Goal: Transaction & Acquisition: Book appointment/travel/reservation

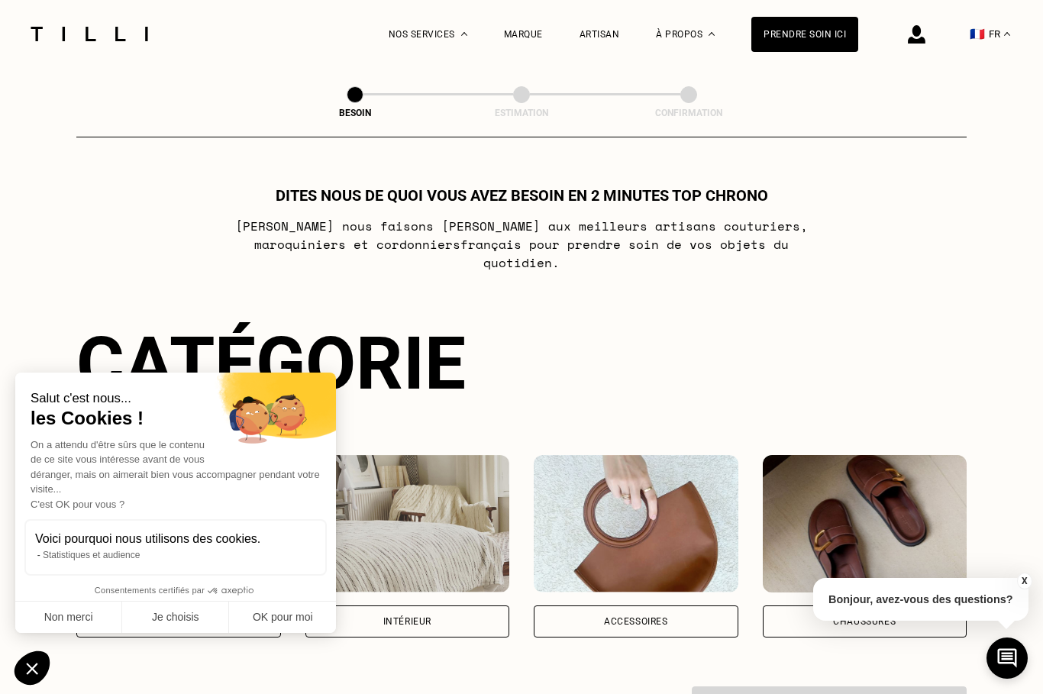
click at [118, 40] on img at bounding box center [89, 34] width 128 height 15
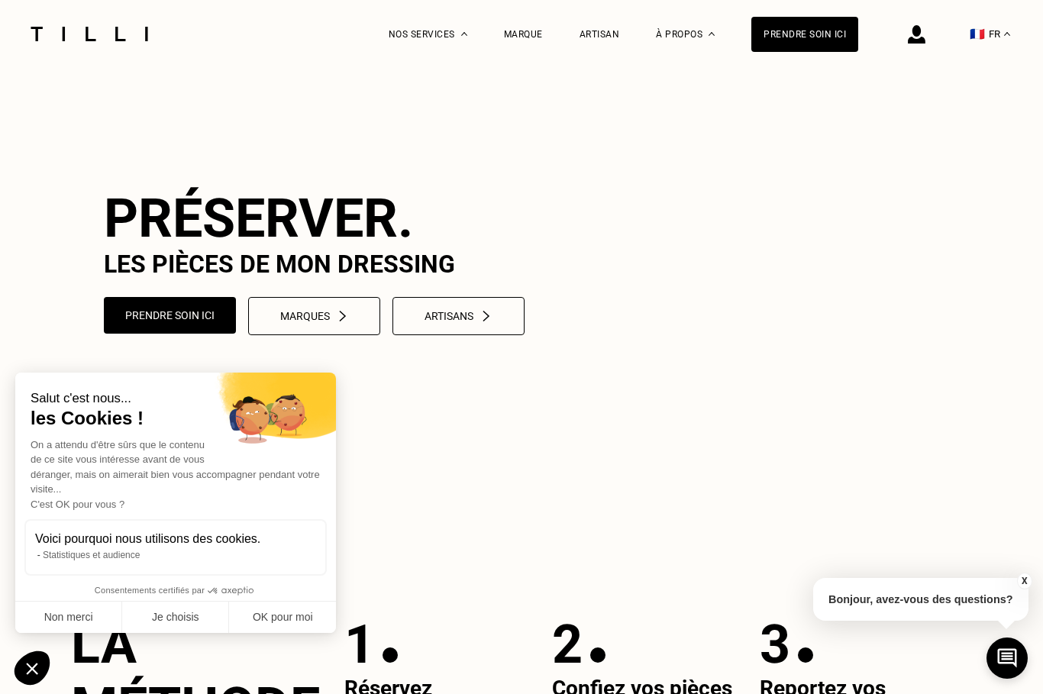
click at [530, 29] on div "Marque" at bounding box center [523, 34] width 39 height 11
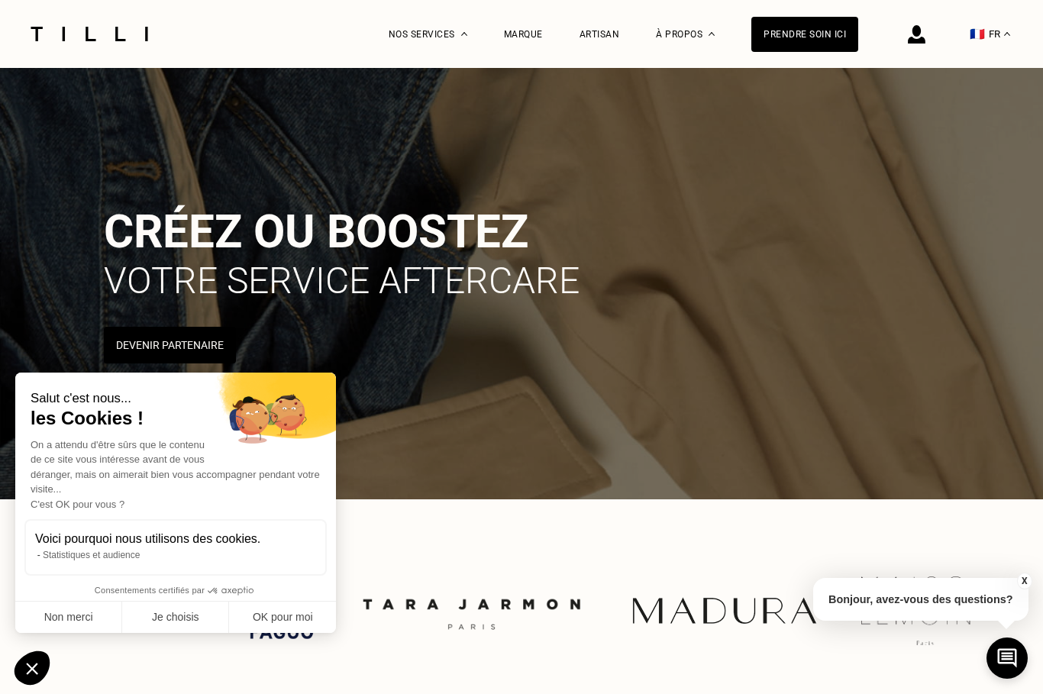
click at [89, 612] on button "Non merci" at bounding box center [68, 618] width 107 height 32
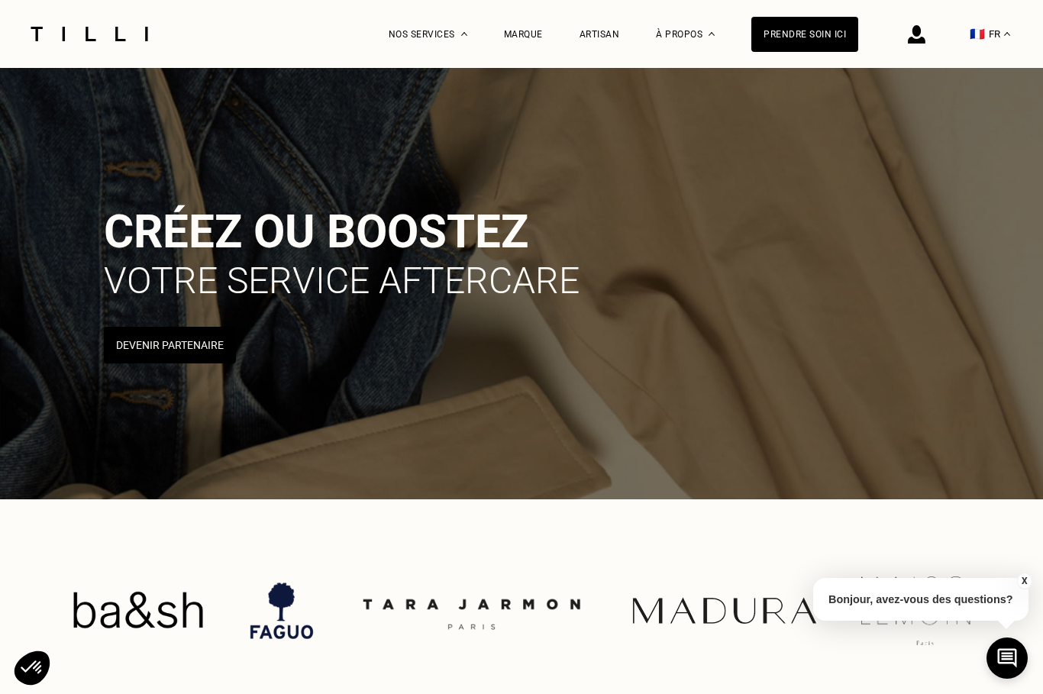
click at [134, 39] on img at bounding box center [89, 34] width 128 height 15
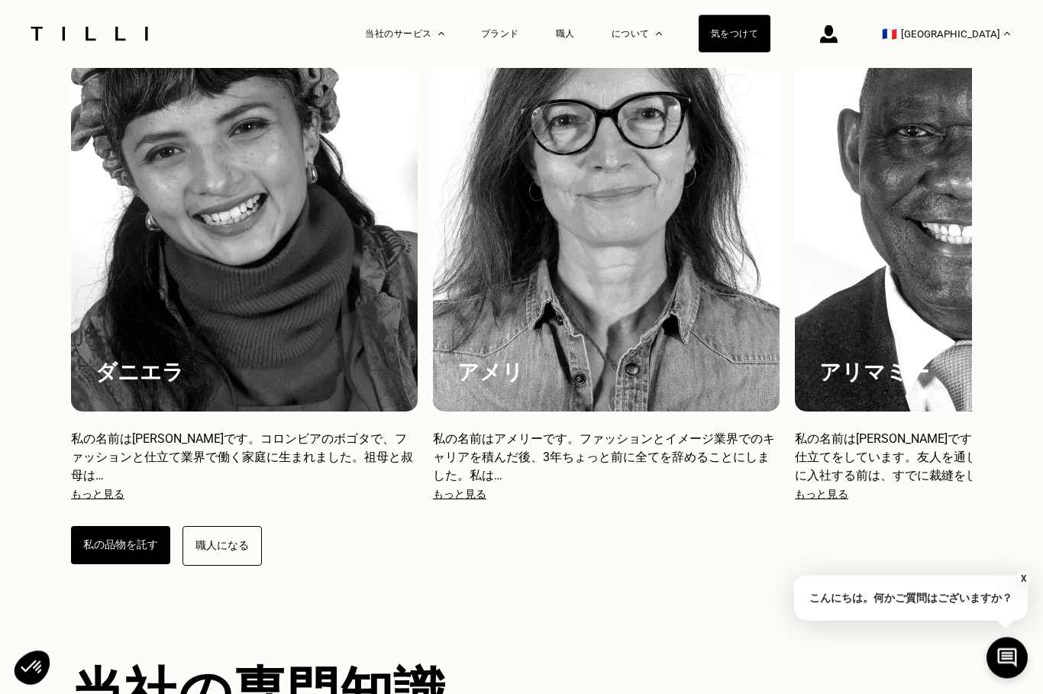
click at [575, 34] on font "職人" at bounding box center [565, 33] width 19 height 11
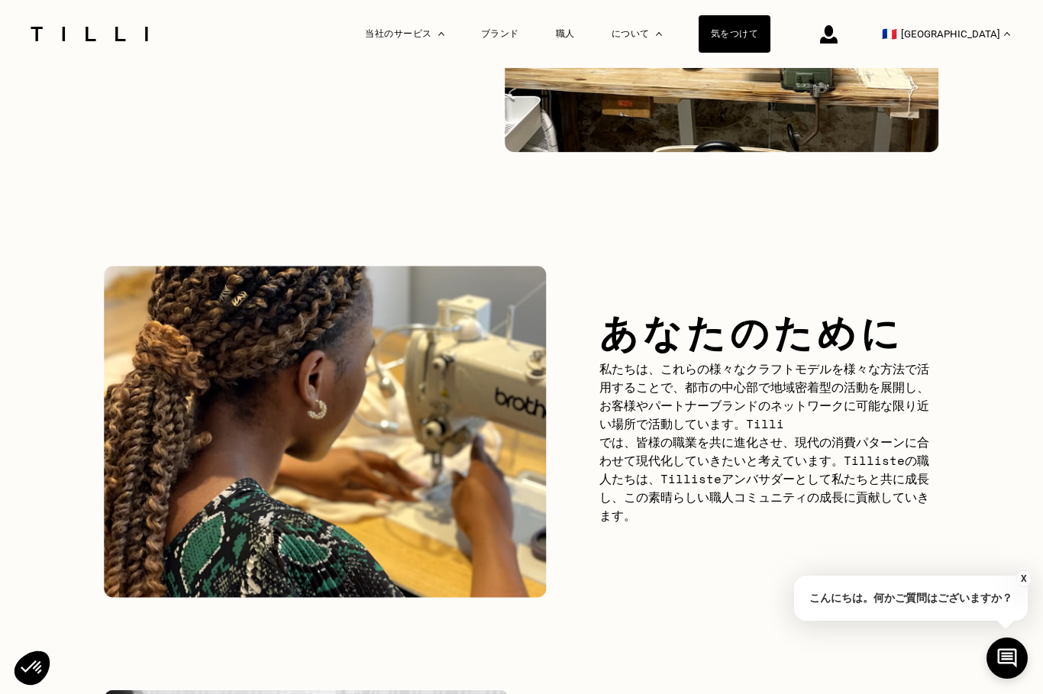
scroll to position [1155, 0]
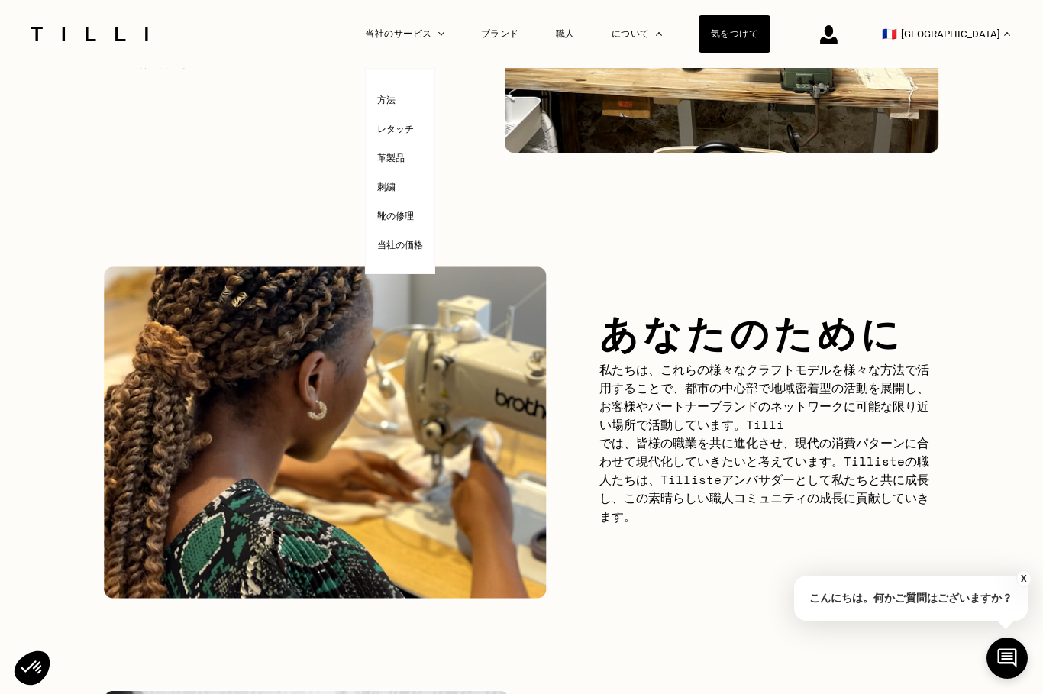
click at [396, 99] on font "方法" at bounding box center [386, 100] width 18 height 11
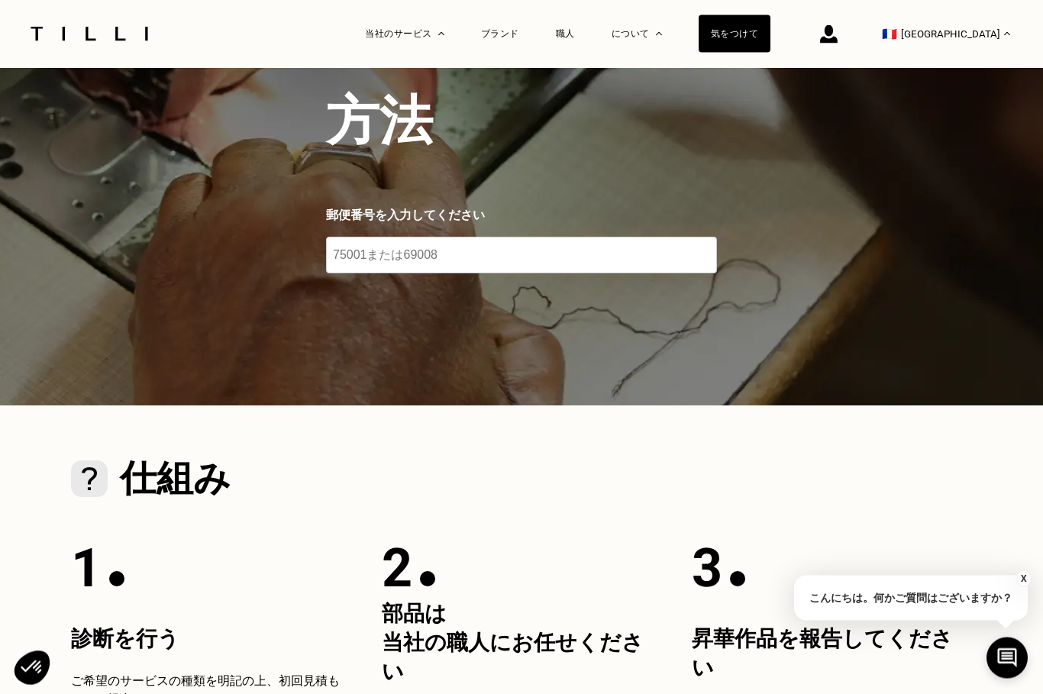
scroll to position [118, 0]
click at [620, 271] on input "number" at bounding box center [521, 255] width 391 height 37
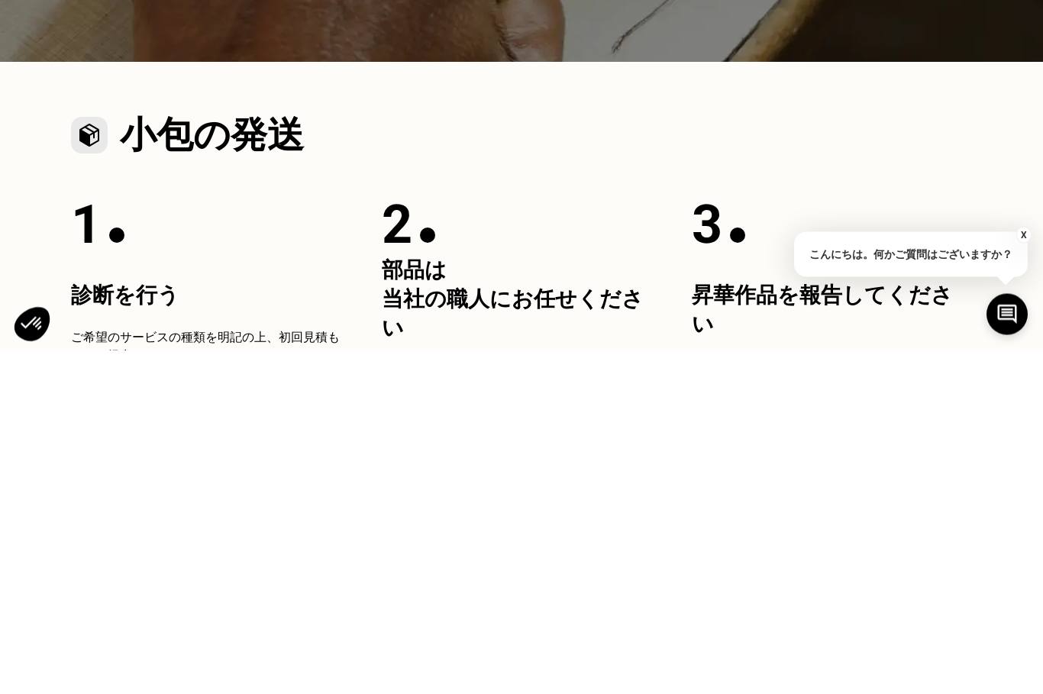
type input "44190"
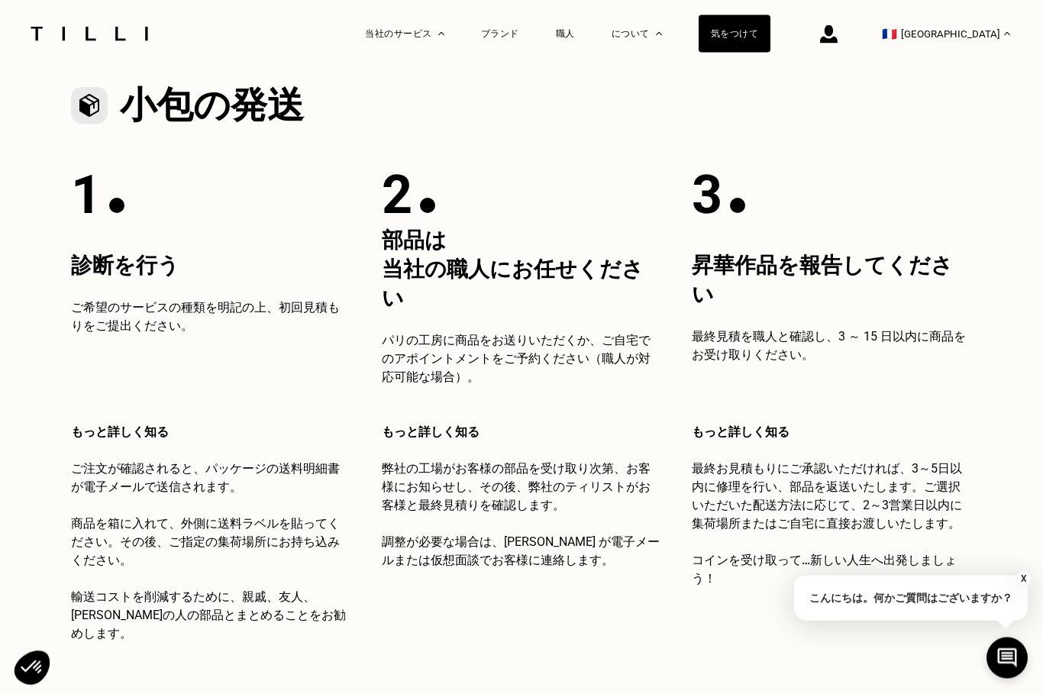
scroll to position [0, 0]
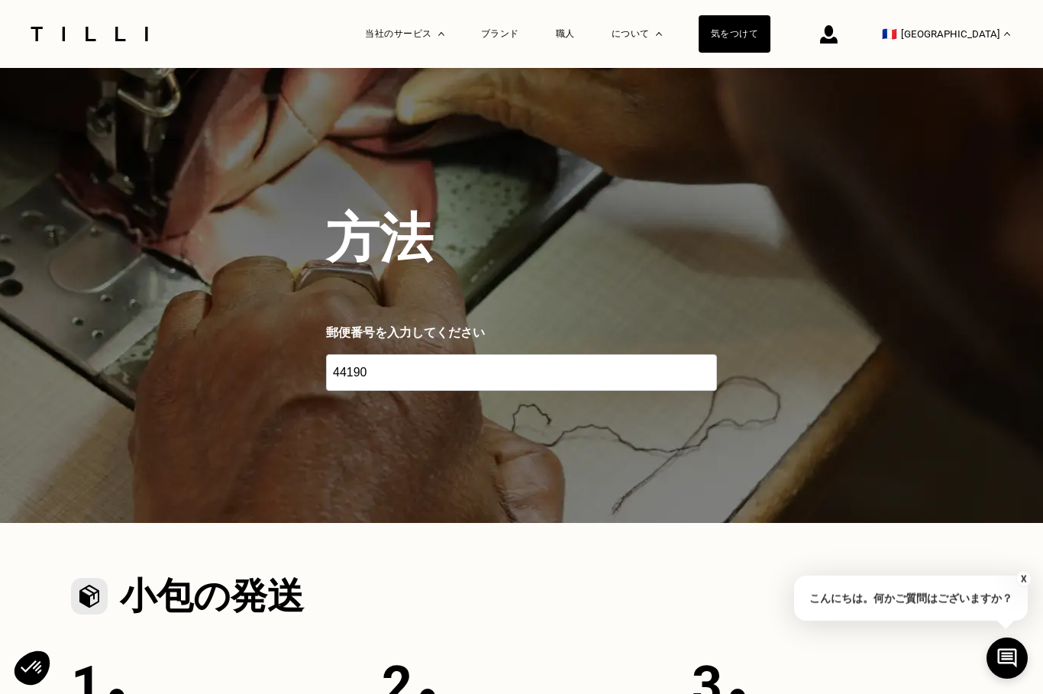
click at [422, 383] on input "44190" at bounding box center [521, 372] width 391 height 37
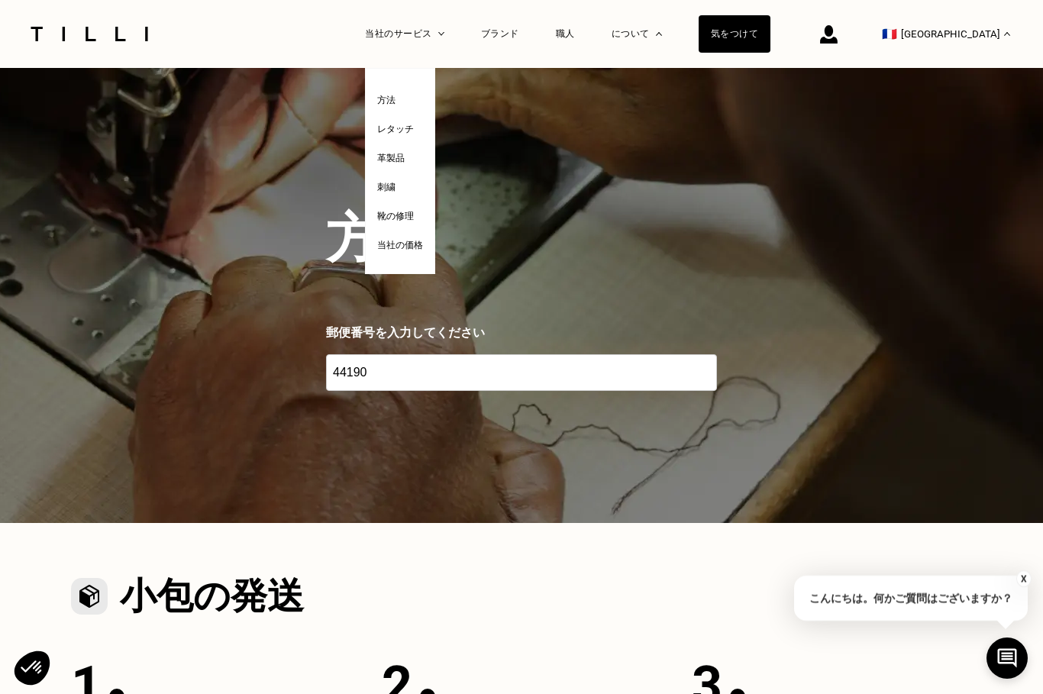
click at [414, 134] on font "レタッチ" at bounding box center [395, 129] width 37 height 11
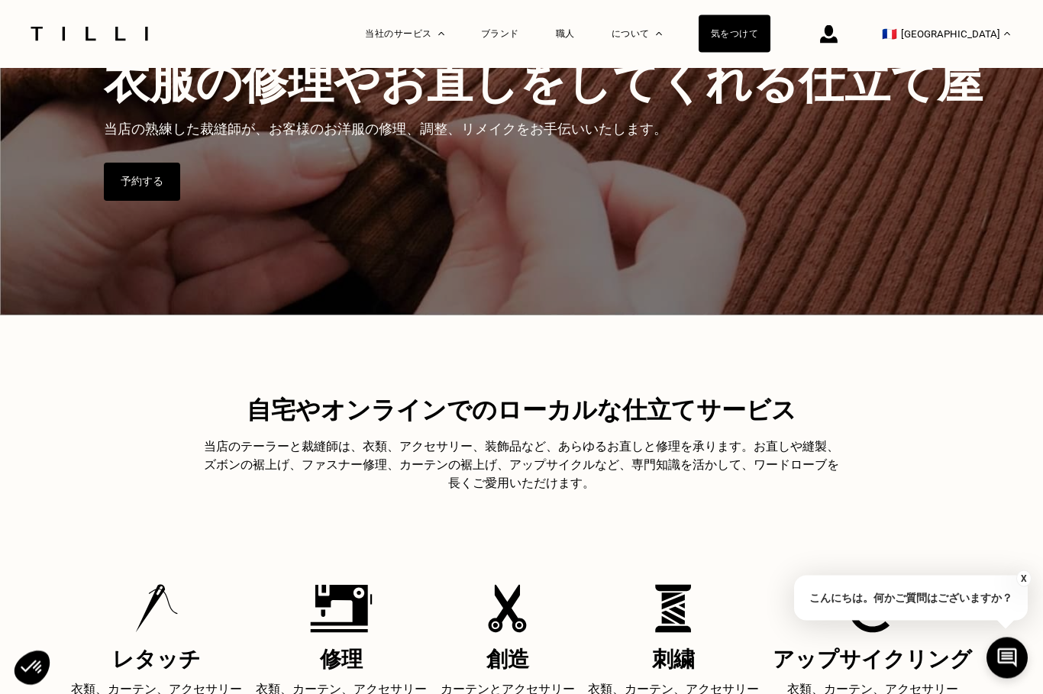
scroll to position [247, 0]
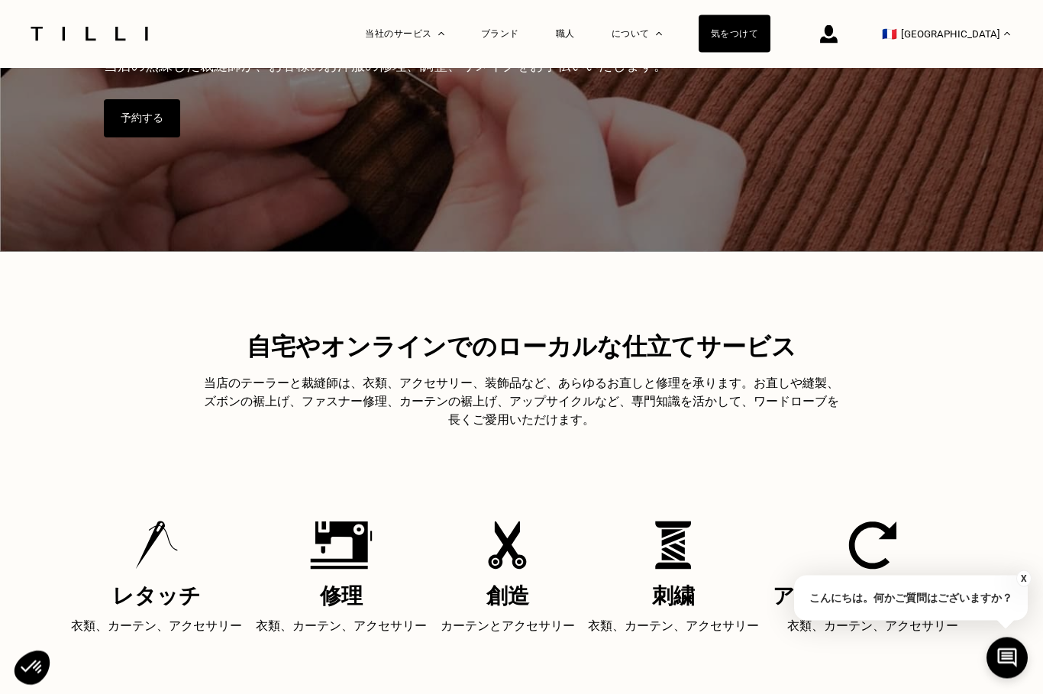
click at [518, 577] on div "創造 カーテンとアクセサリー" at bounding box center [508, 579] width 134 height 115
click at [510, 608] on font "創造" at bounding box center [507, 596] width 43 height 25
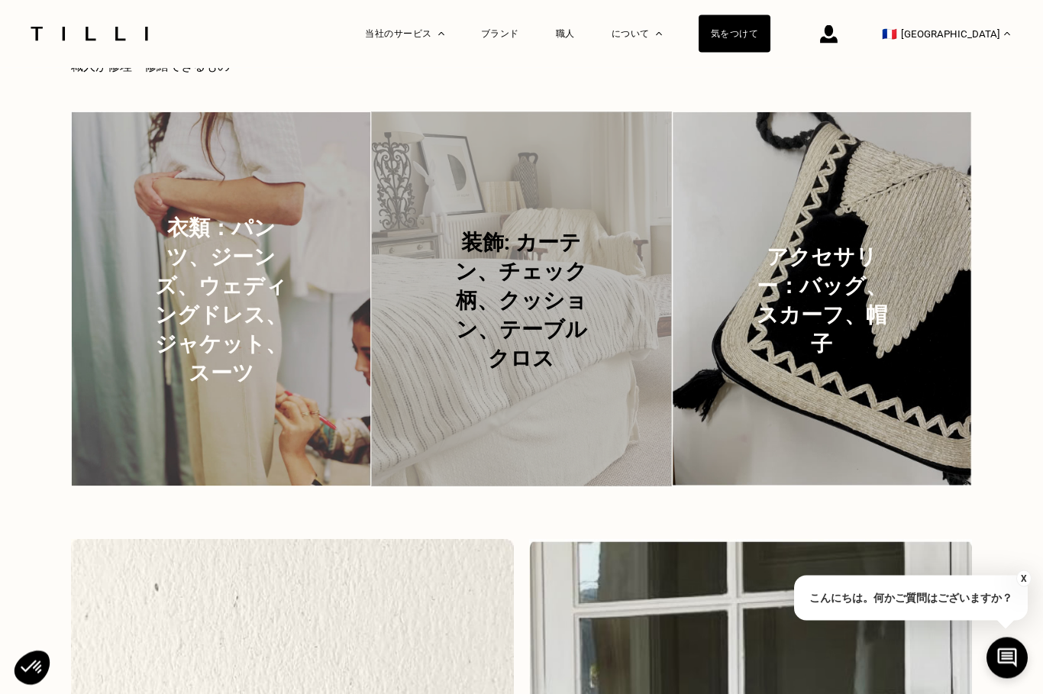
click at [573, 403] on div "装飾: カーテン、チェック柄、クッション、テーブルクロス" at bounding box center [521, 301] width 300 height 379
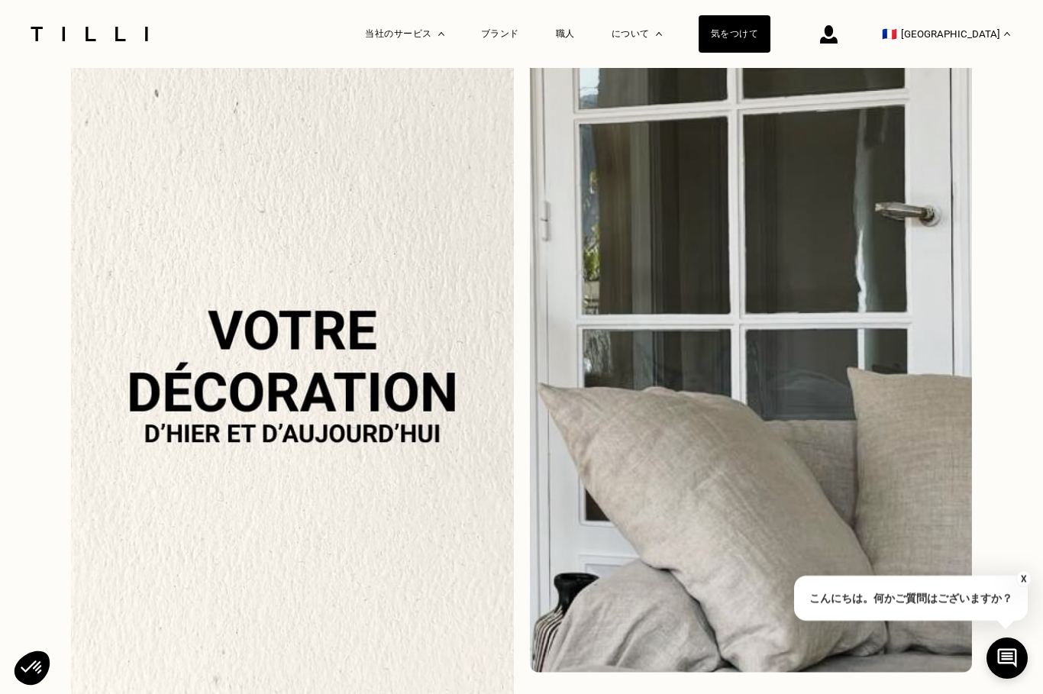
scroll to position [1496, 0]
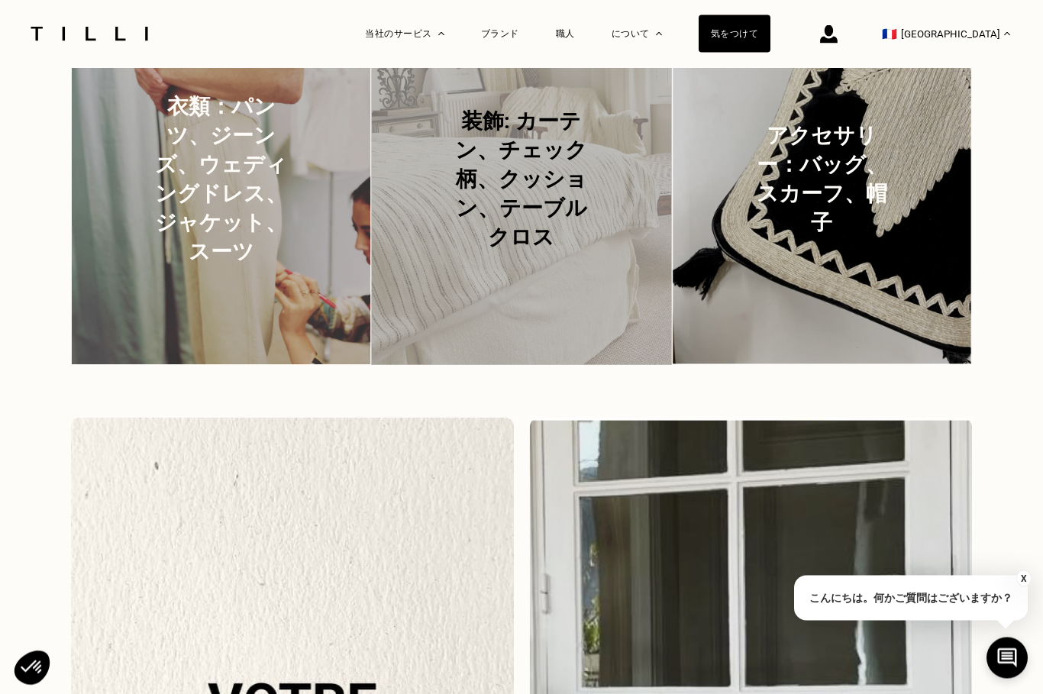
click at [563, 253] on p "装飾: カーテン、チェック柄、クッション、テーブルクロス" at bounding box center [522, 180] width 150 height 145
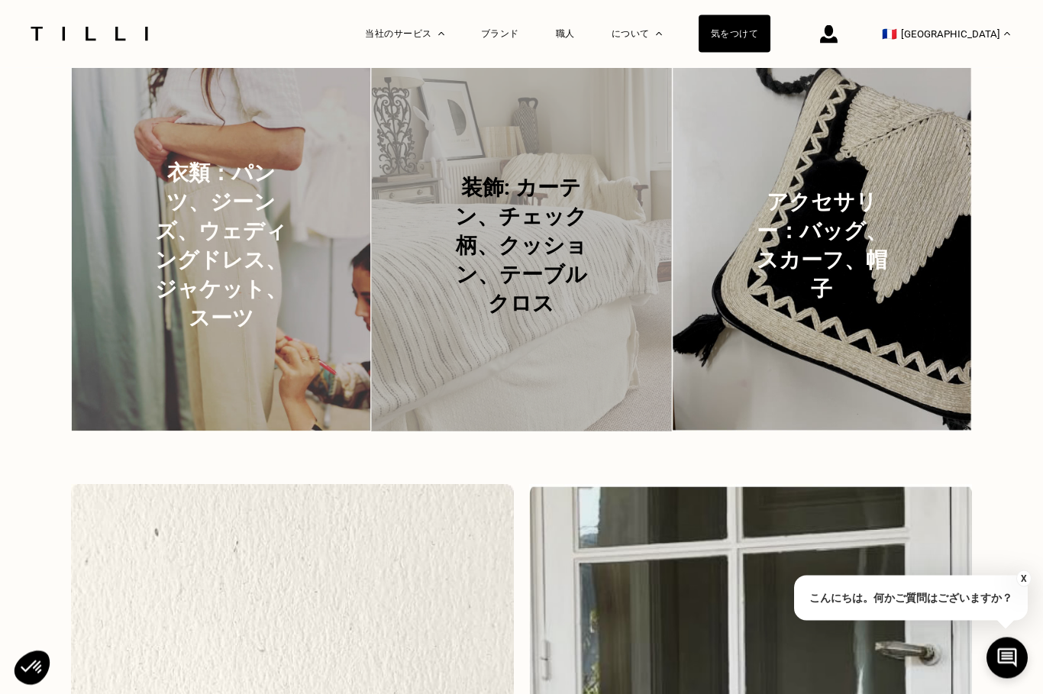
scroll to position [0, 0]
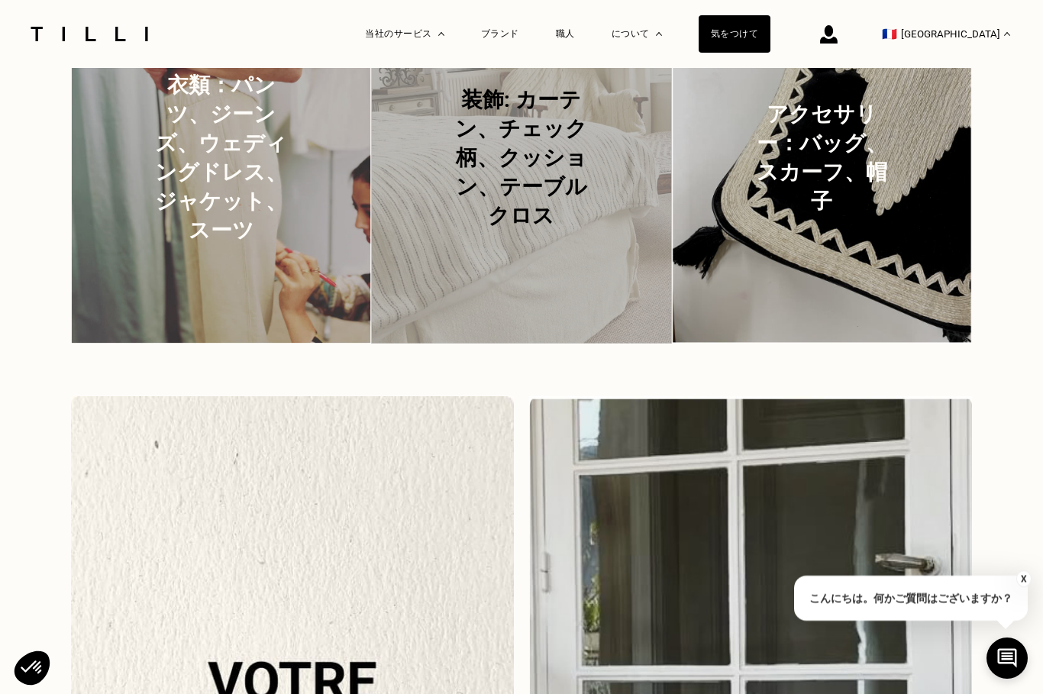
click at [570, 226] on p "装飾: カーテン、チェック柄、クッション、テーブルクロス" at bounding box center [522, 158] width 150 height 145
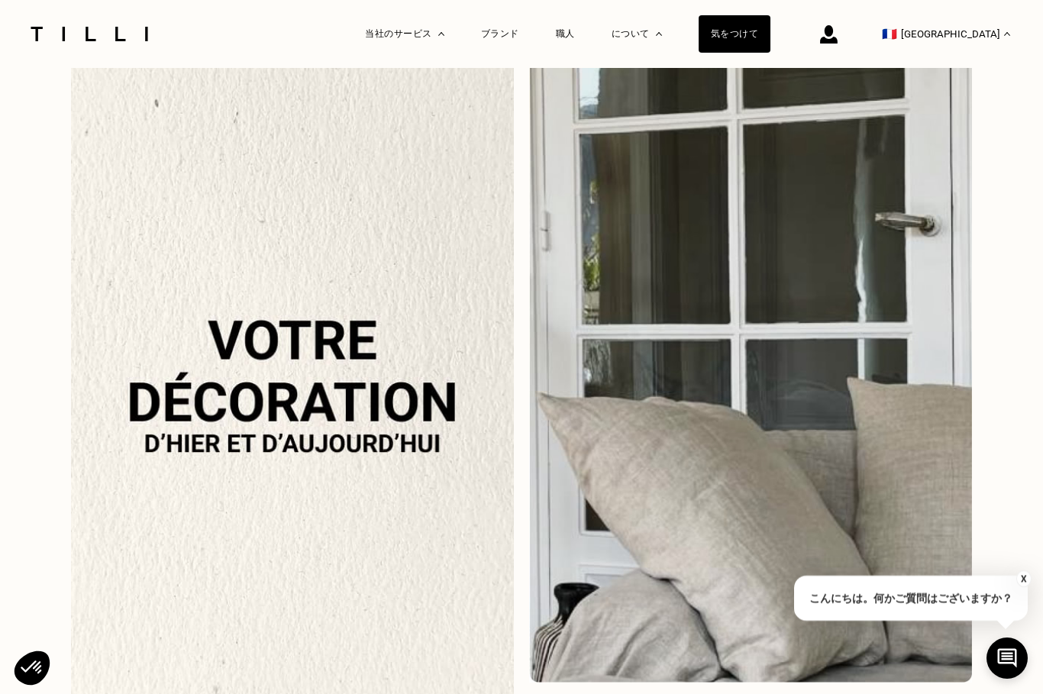
scroll to position [1496, 0]
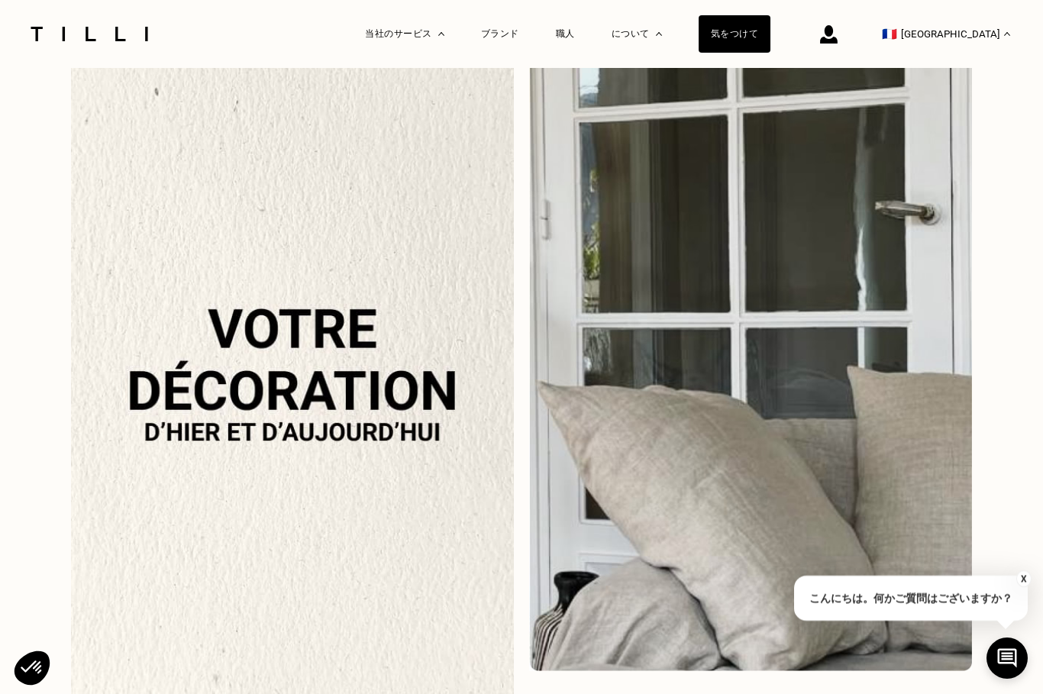
click at [432, 408] on img at bounding box center [292, 373] width 443 height 659
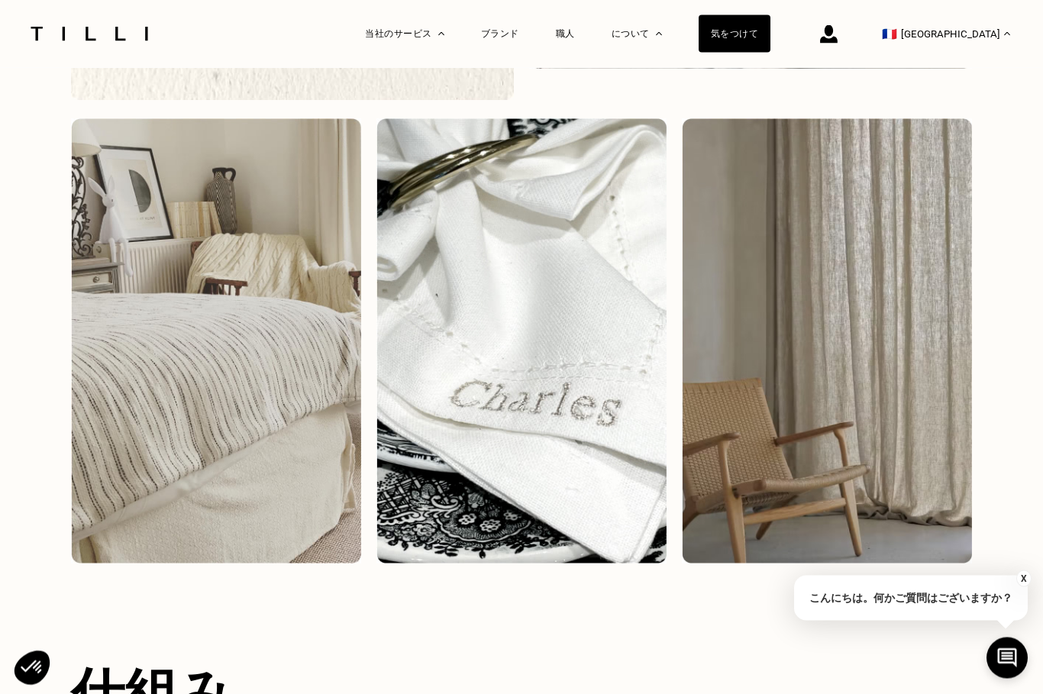
scroll to position [2099, 0]
click at [927, 313] on img at bounding box center [827, 341] width 290 height 446
click at [906, 341] on img at bounding box center [827, 341] width 290 height 446
click at [0, 0] on img at bounding box center [0, 0] width 0 height 0
select select "FR"
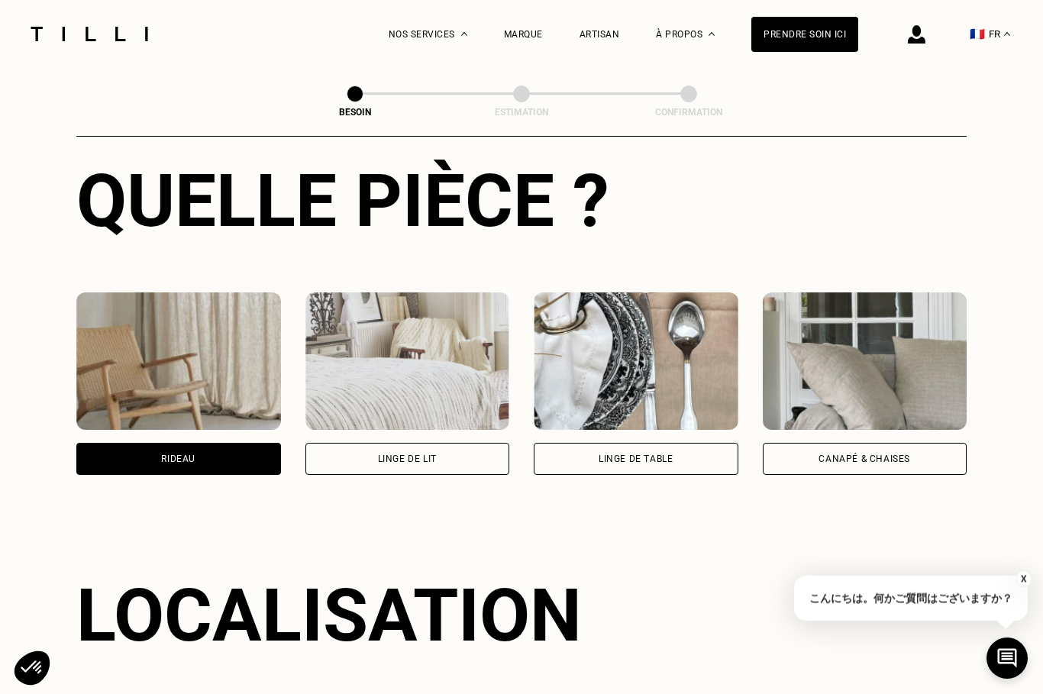
scroll to position [915, 0]
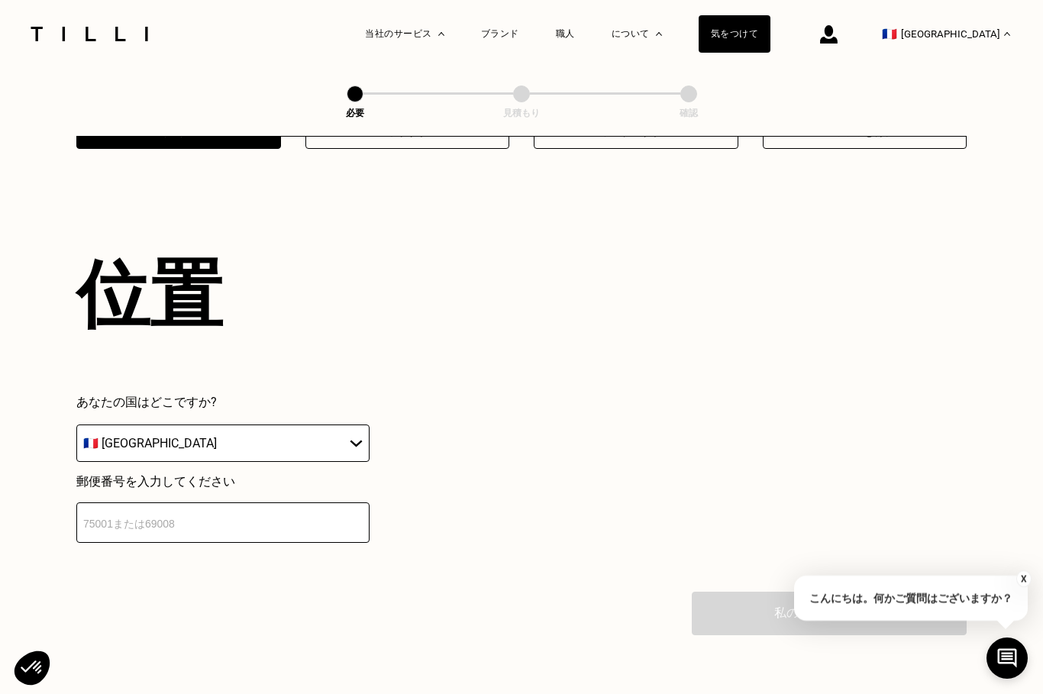
click at [247, 543] on input "number" at bounding box center [222, 523] width 293 height 40
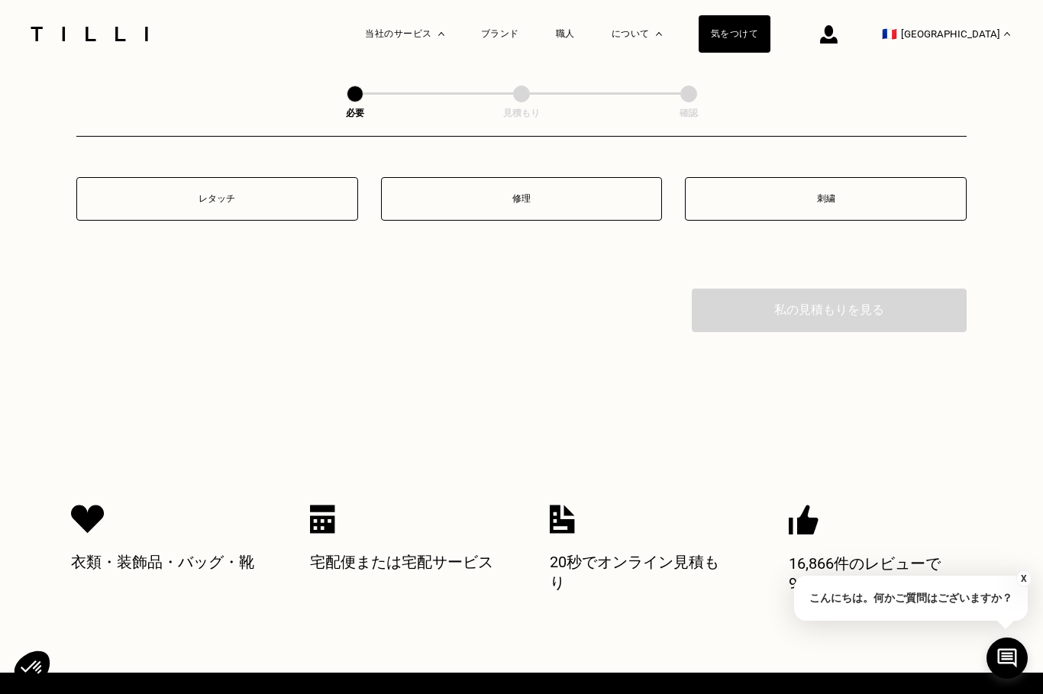
scroll to position [1618, 0]
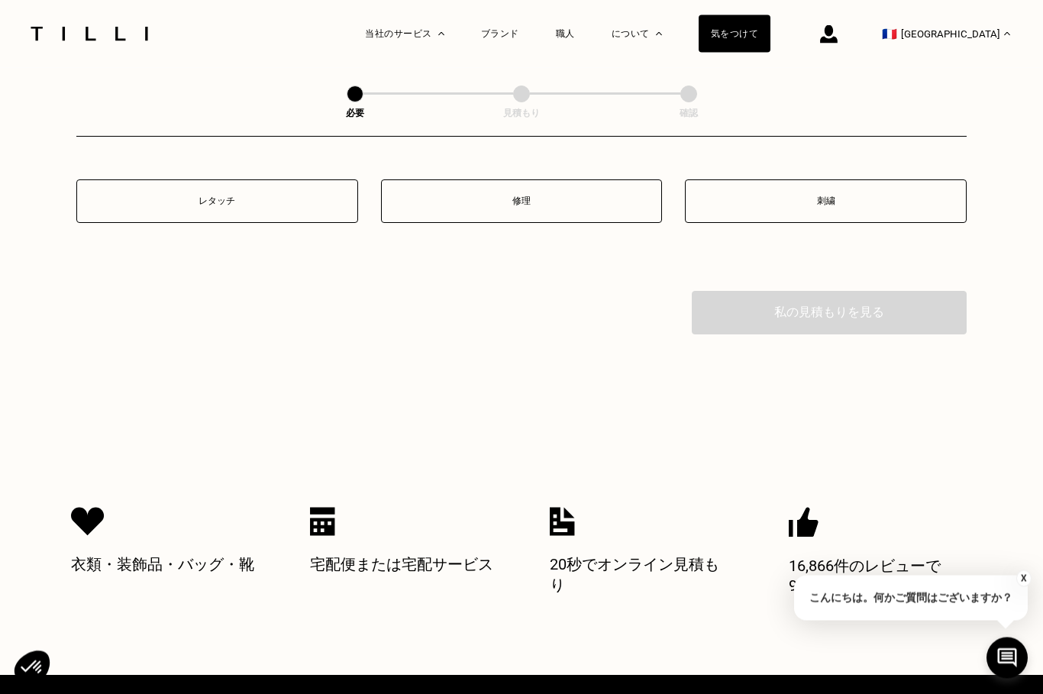
type input "44190"
click at [263, 224] on button "レタッチ" at bounding box center [217, 202] width 282 height 44
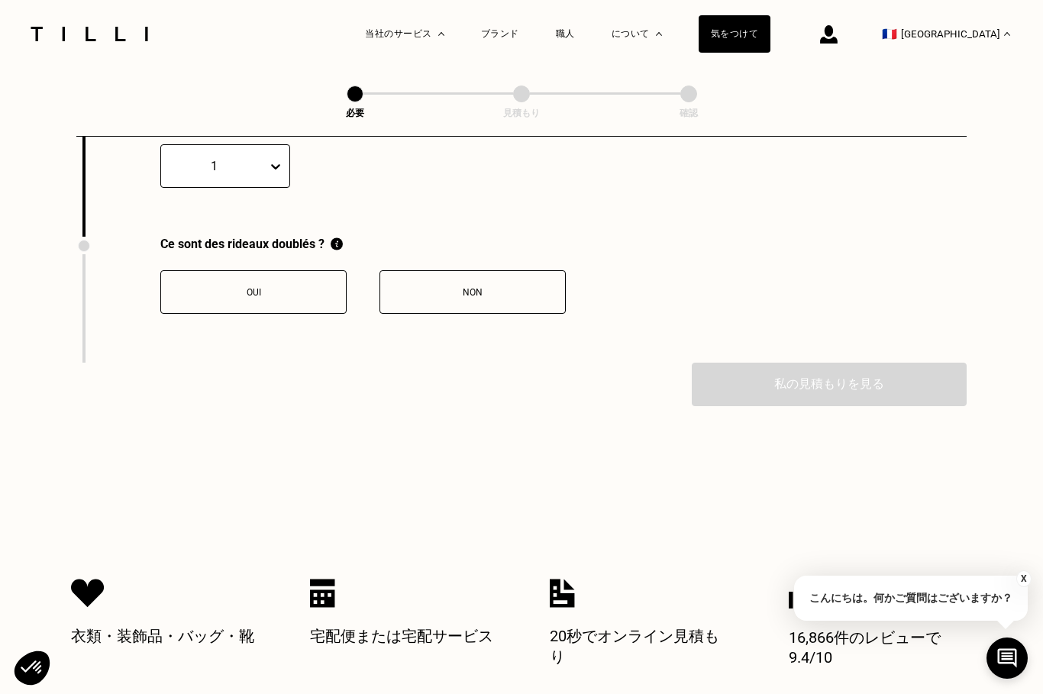
scroll to position [1806, 0]
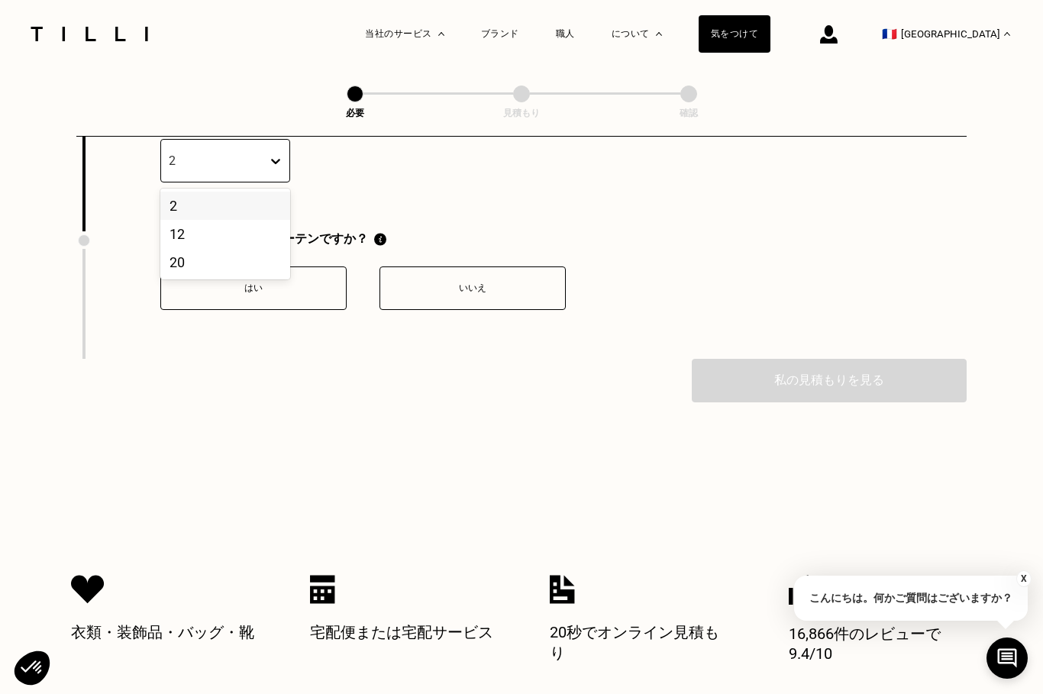
click at [267, 220] on div "2" at bounding box center [225, 206] width 130 height 28
type input "2"
click at [430, 231] on div "何枚のカーテンを変更すればよいでしょうか? 2" at bounding box center [521, 168] width 890 height 128
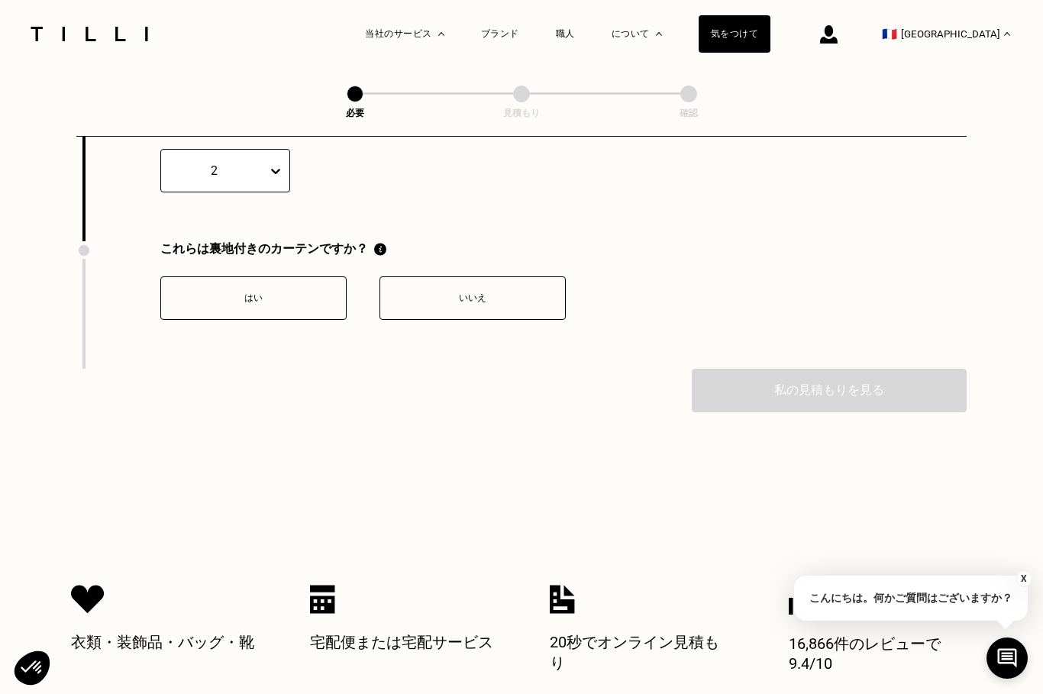
click at [330, 412] on div "私の見積もりを見る" at bounding box center [521, 391] width 890 height 44
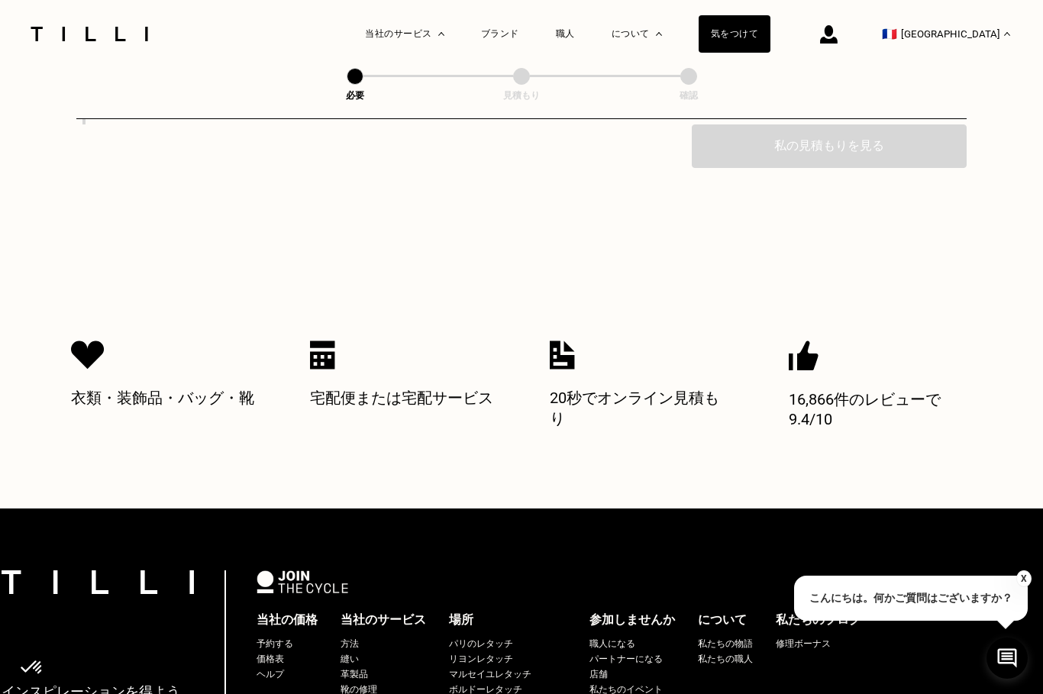
scroll to position [1999, 0]
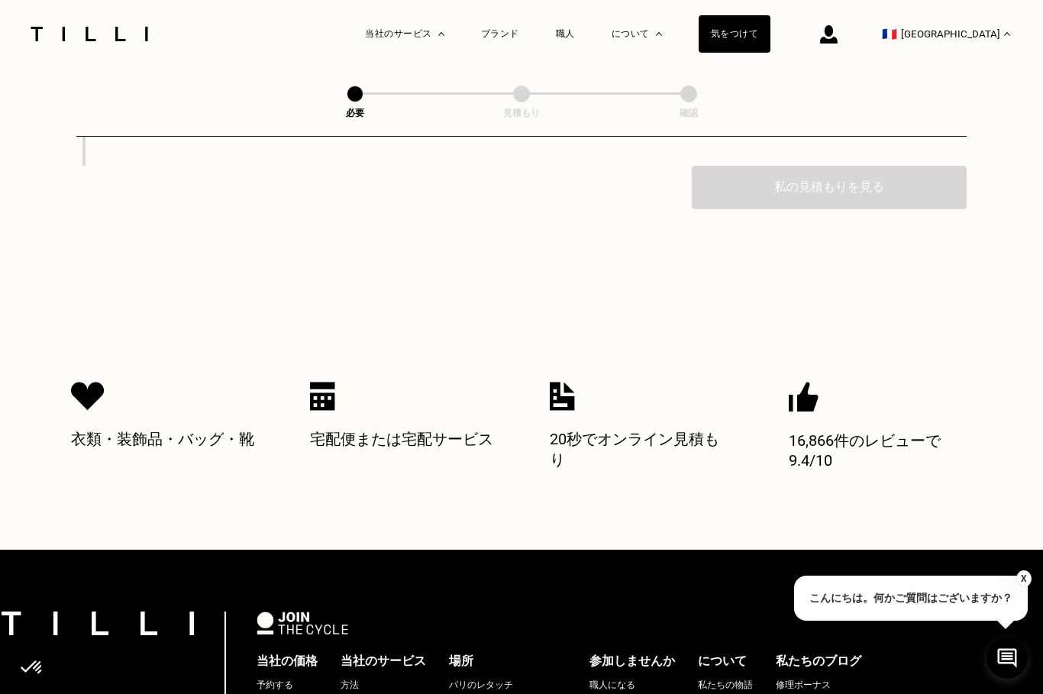
click at [297, 117] on button "はい" at bounding box center [253, 95] width 186 height 44
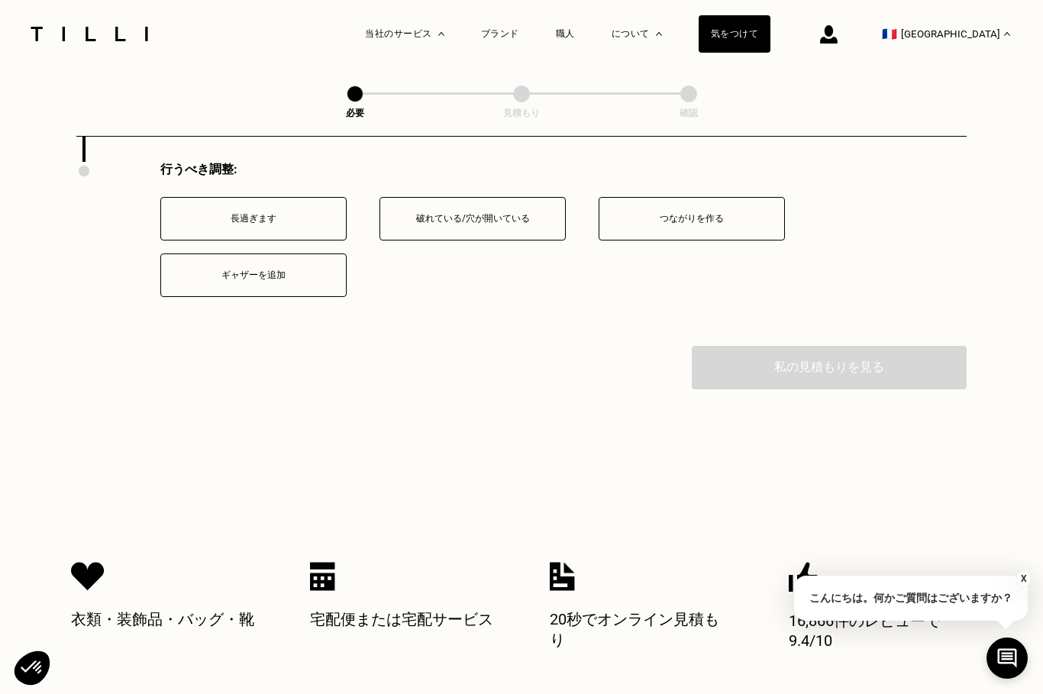
scroll to position [2008, 0]
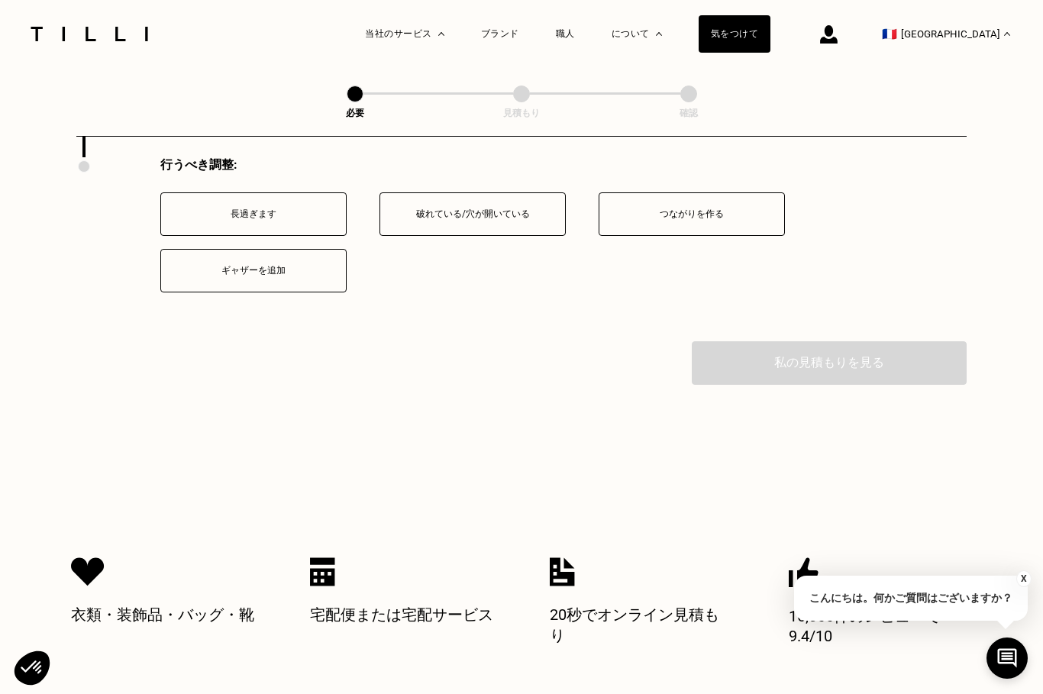
click at [677, 236] on button "つながりを作る" at bounding box center [692, 214] width 186 height 44
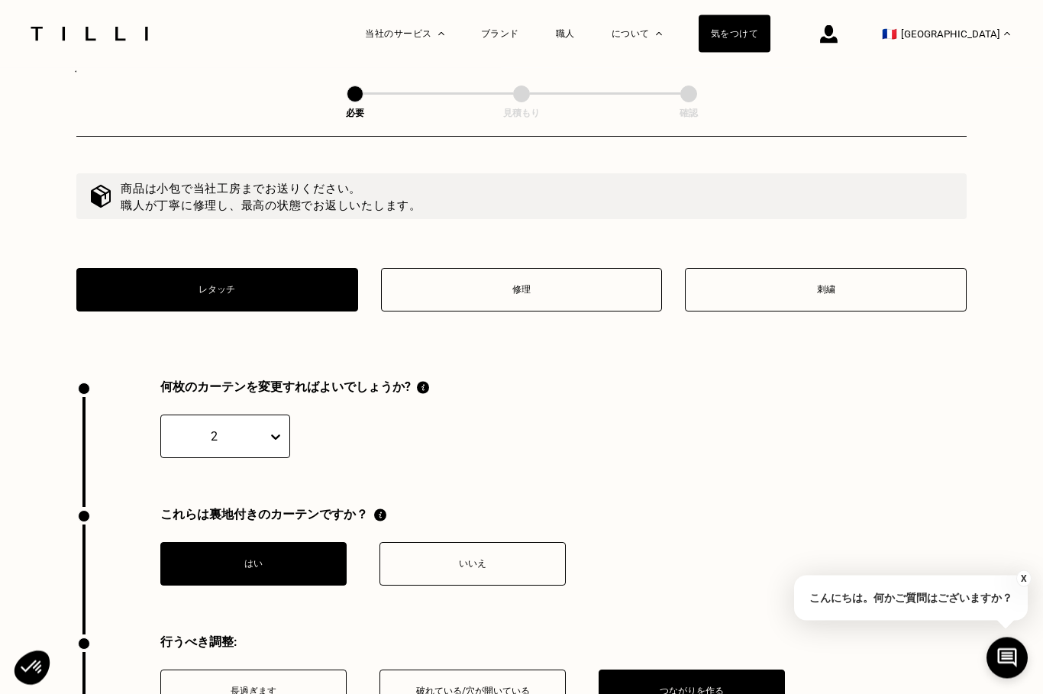
scroll to position [1530, 0]
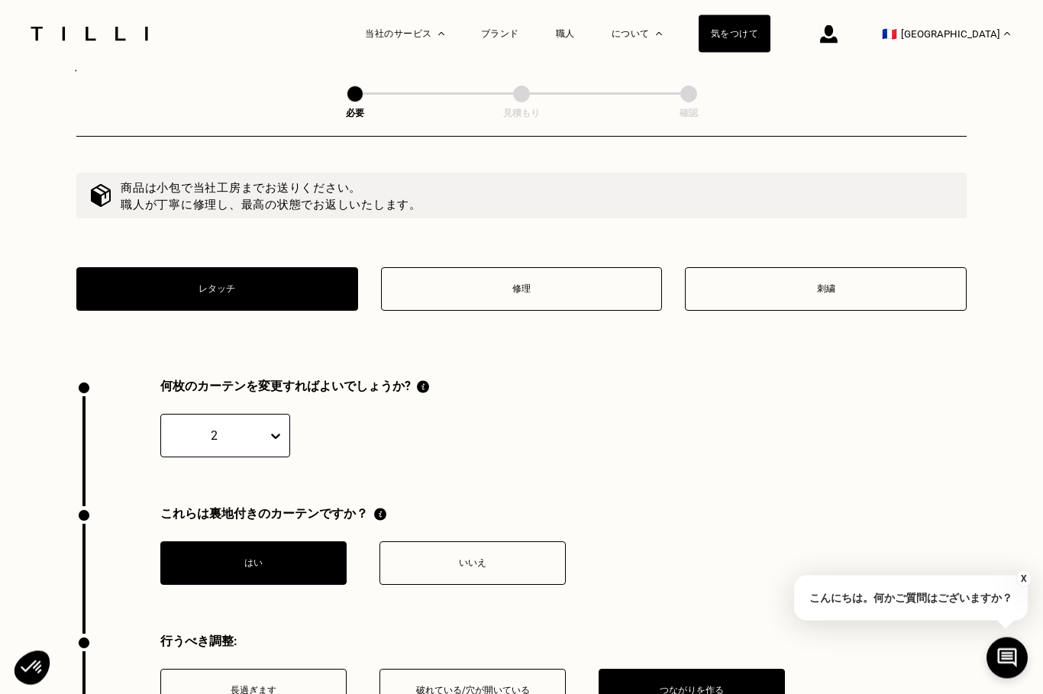
click at [587, 312] on button "修理" at bounding box center [522, 290] width 282 height 44
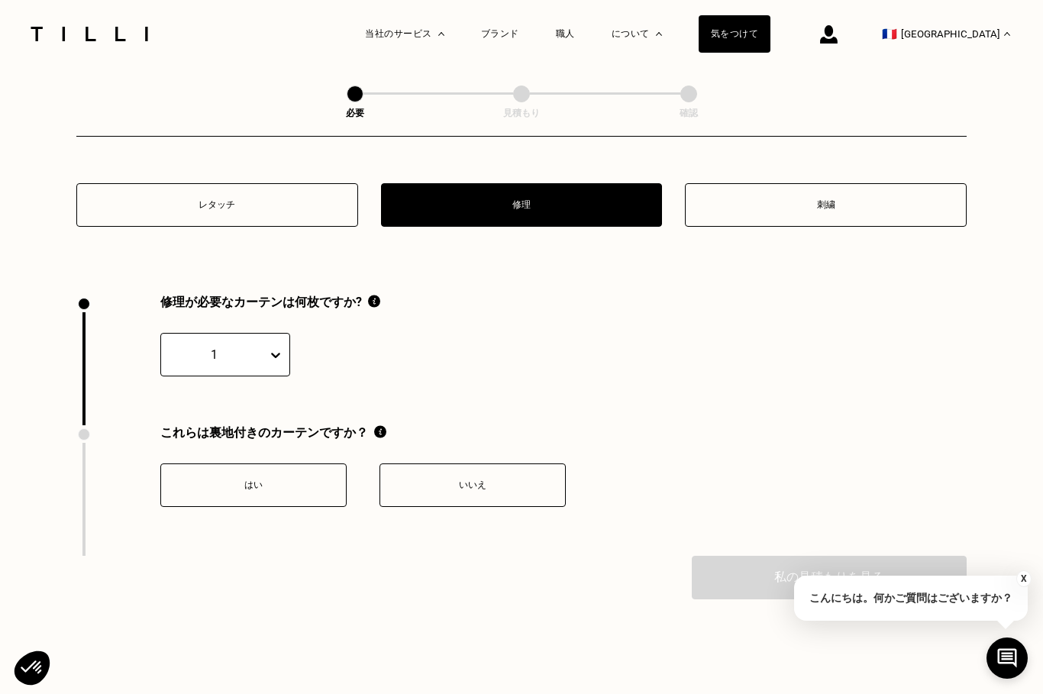
scroll to position [1639, 0]
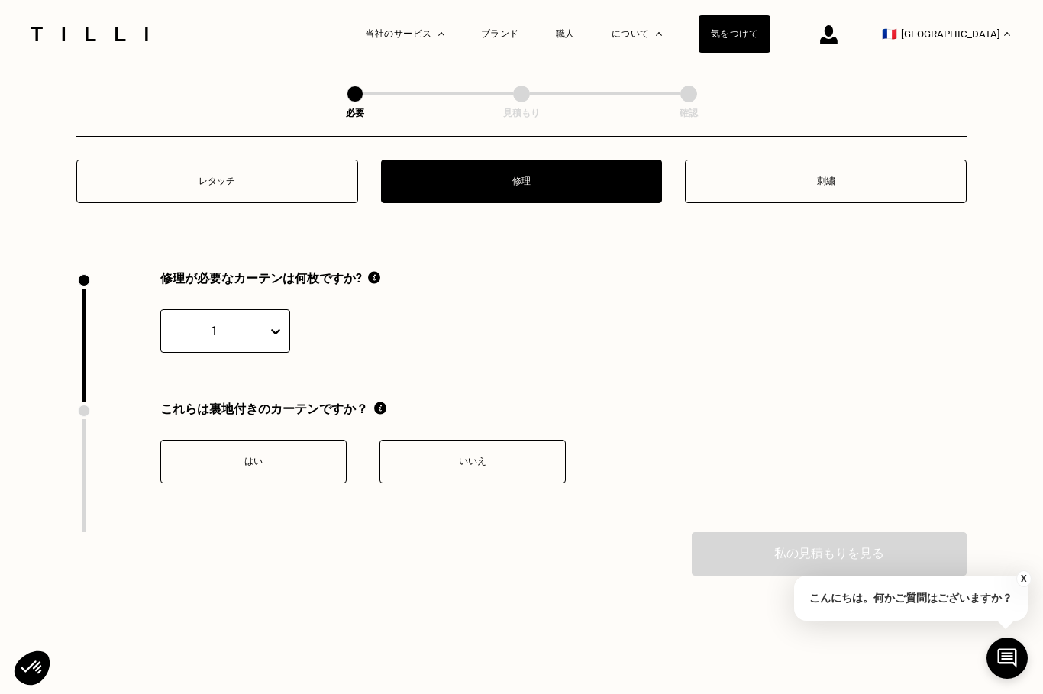
click at [826, 186] on font "刺繍" at bounding box center [826, 181] width 18 height 11
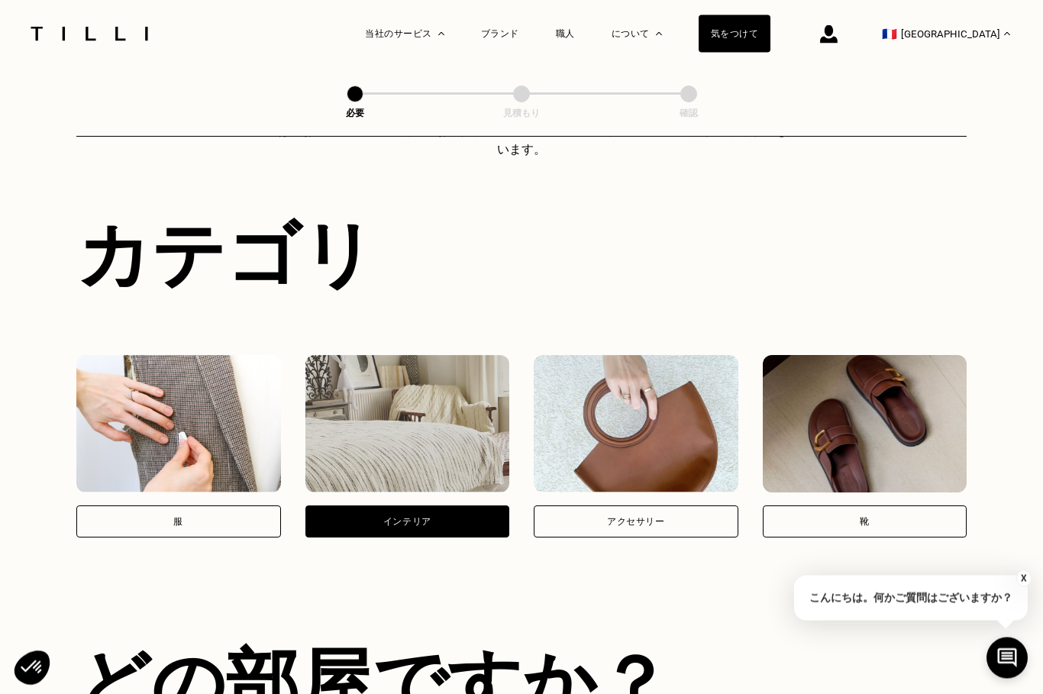
scroll to position [0, 0]
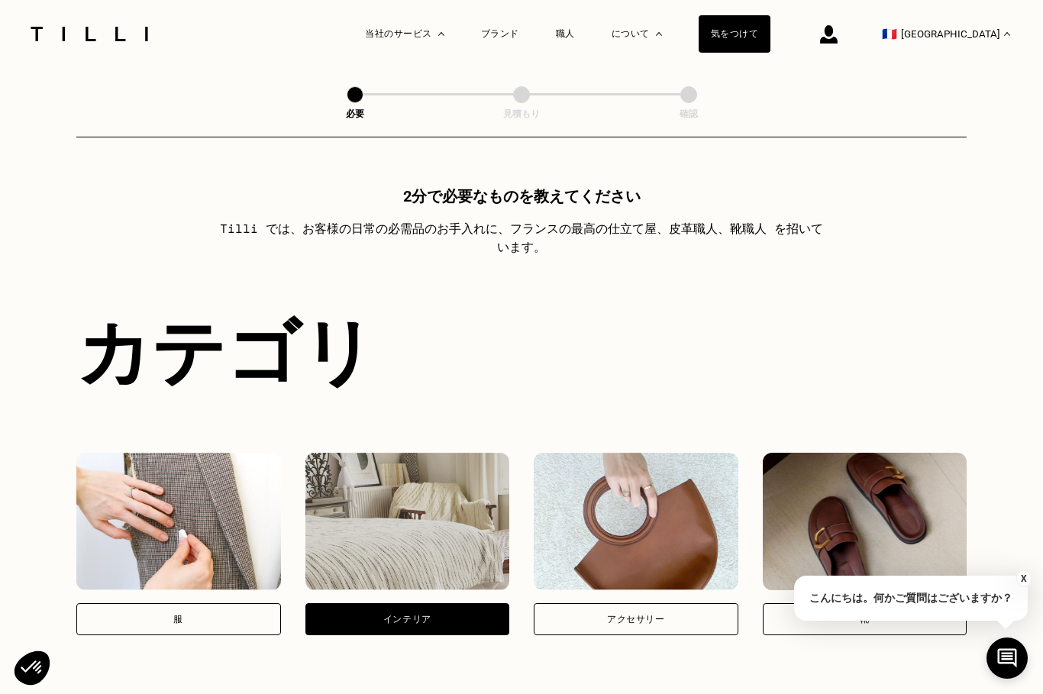
click at [123, 38] on img at bounding box center [89, 34] width 128 height 15
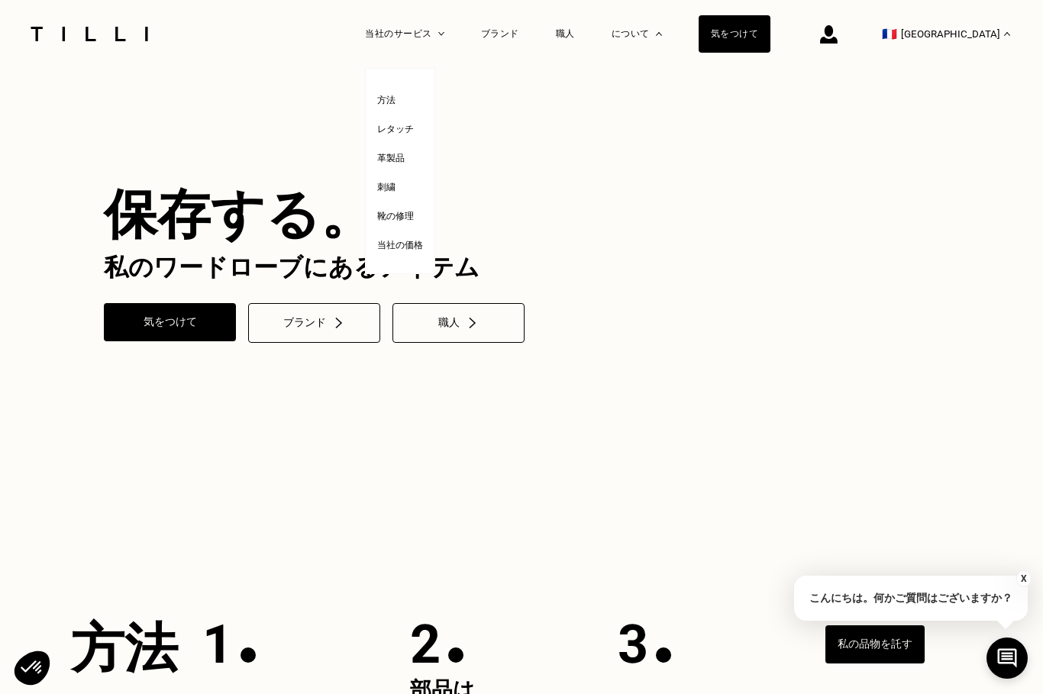
click at [396, 95] on font "方法" at bounding box center [386, 100] width 18 height 11
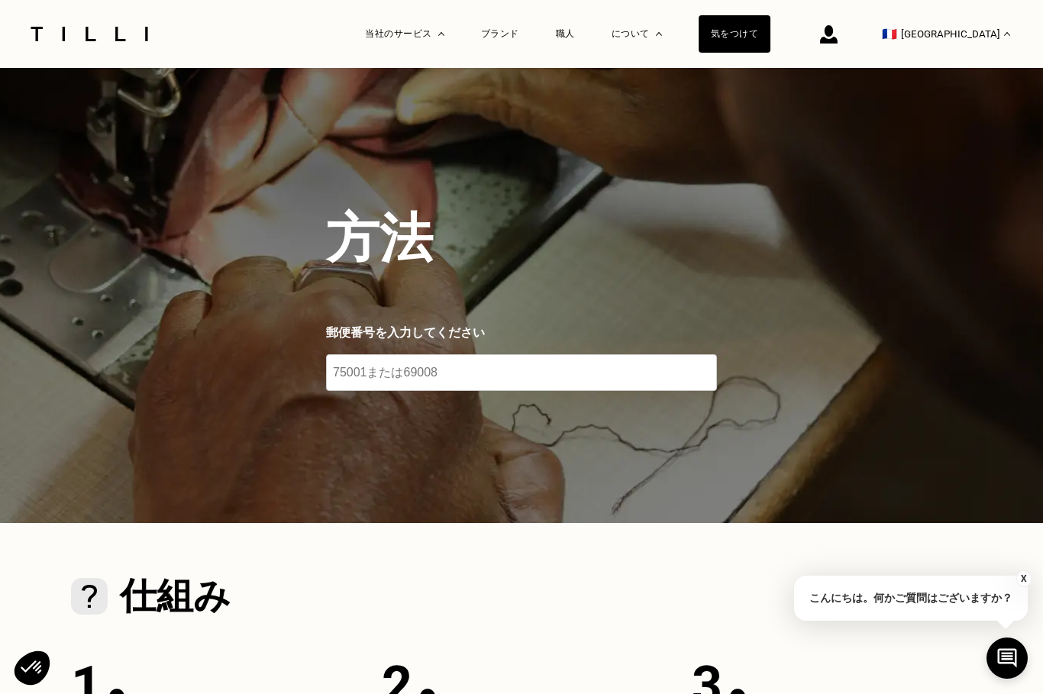
click at [129, 40] on img at bounding box center [89, 34] width 128 height 15
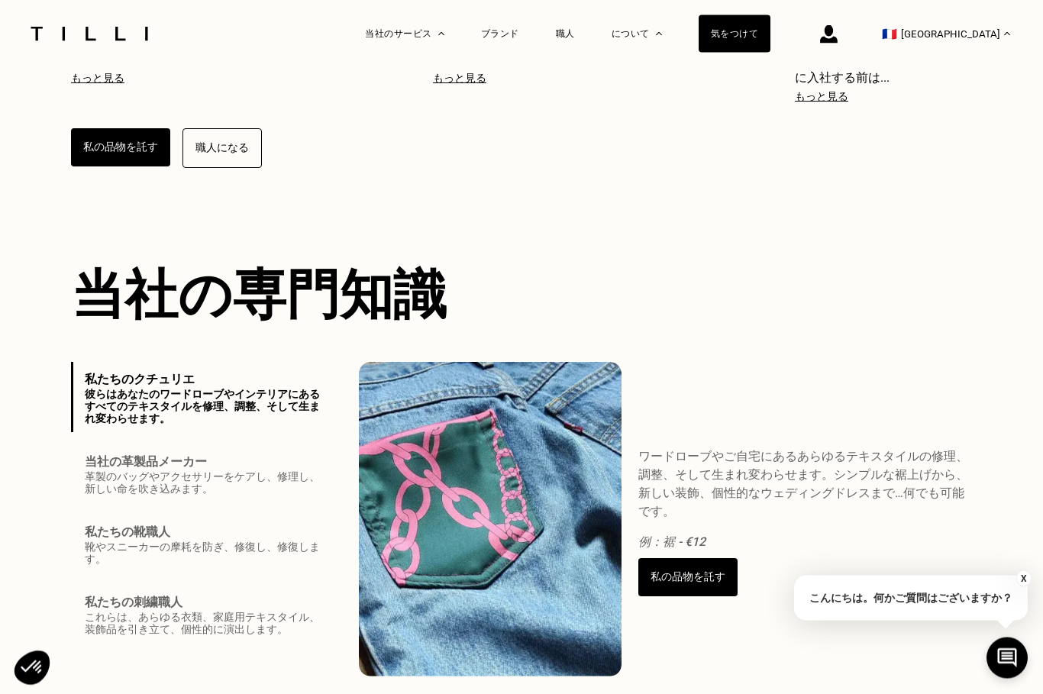
scroll to position [1495, 0]
click at [575, 36] on font "職人" at bounding box center [565, 33] width 19 height 11
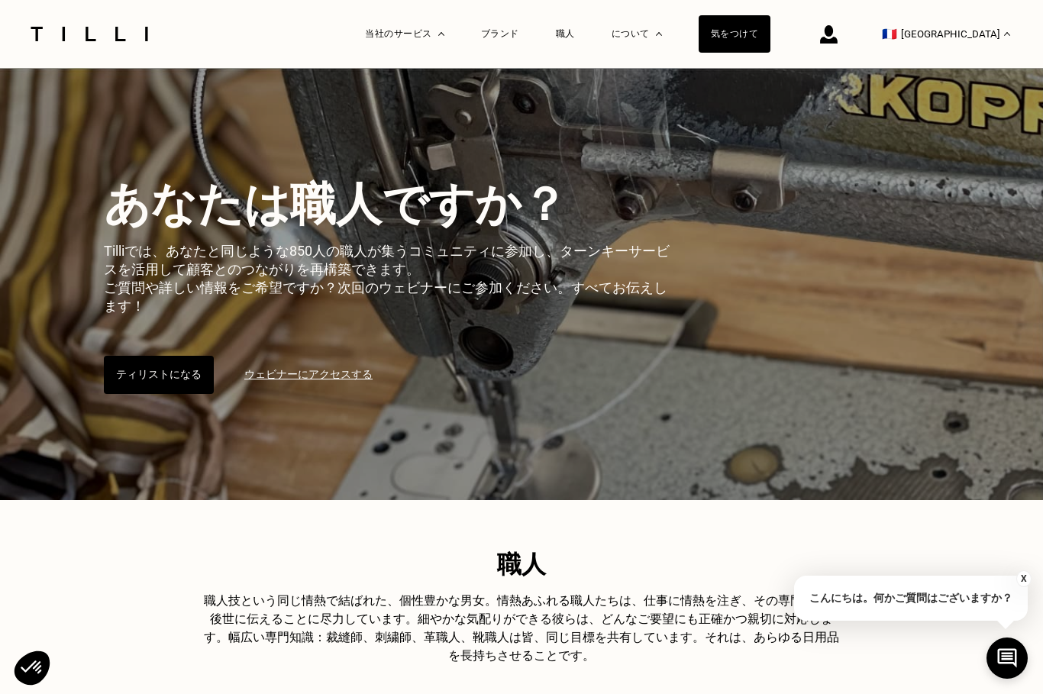
click at [519, 35] on font "ブランド" at bounding box center [500, 33] width 38 height 11
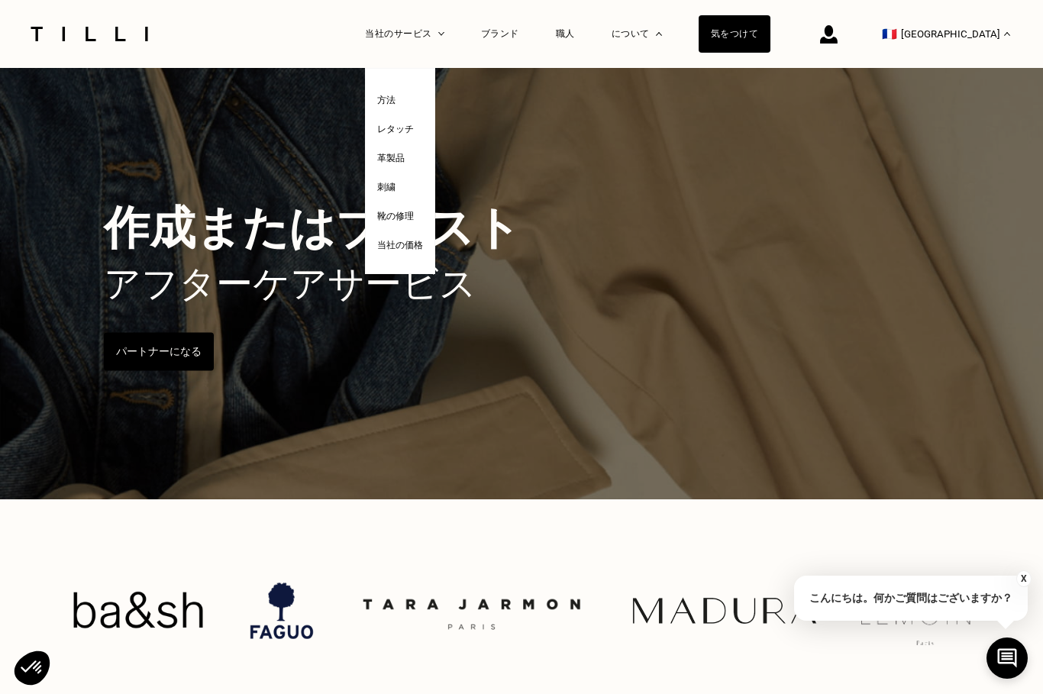
click at [423, 250] on font "当社の価格" at bounding box center [400, 245] width 46 height 11
select select "FR"
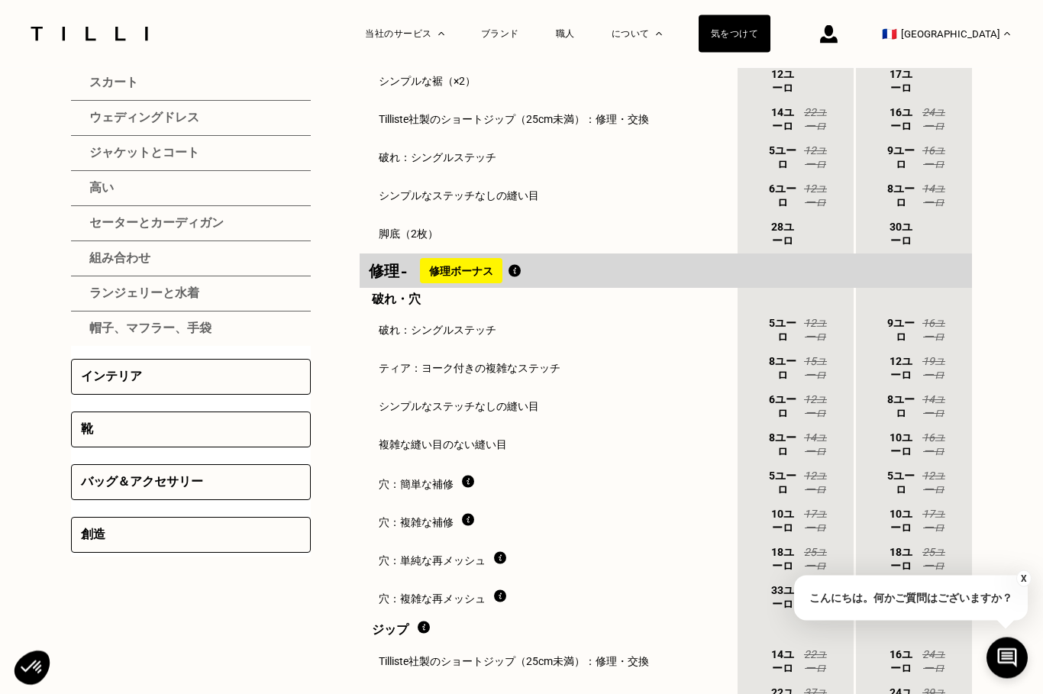
scroll to position [483, 0]
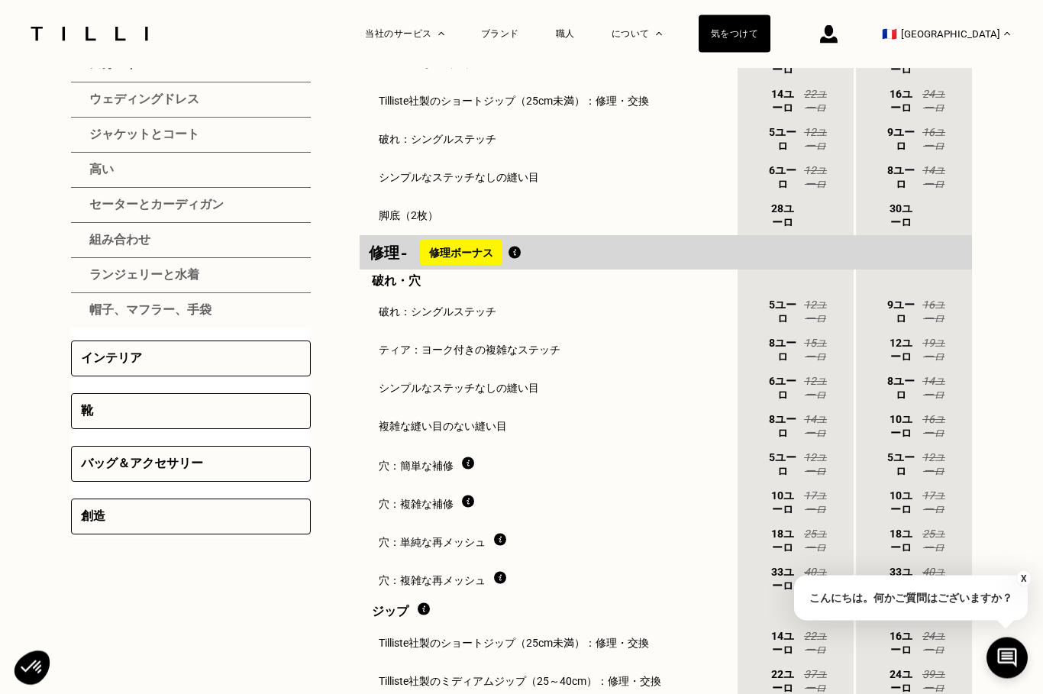
click at [267, 377] on div "インテリア" at bounding box center [191, 359] width 240 height 36
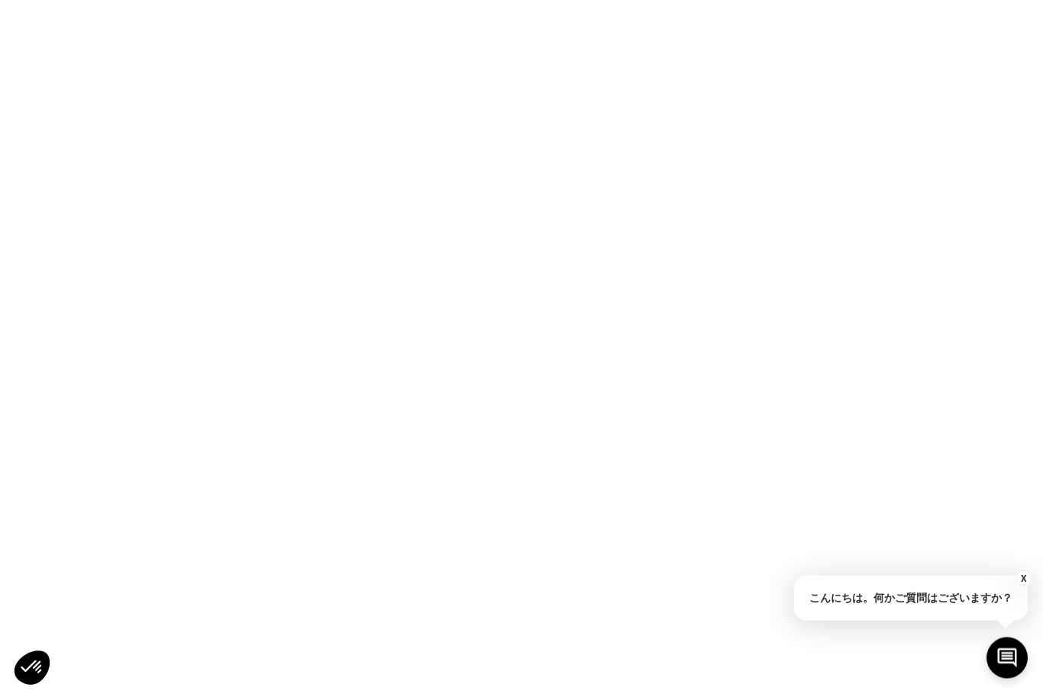
scroll to position [0, 0]
